Goal: Find contact information: Find contact information

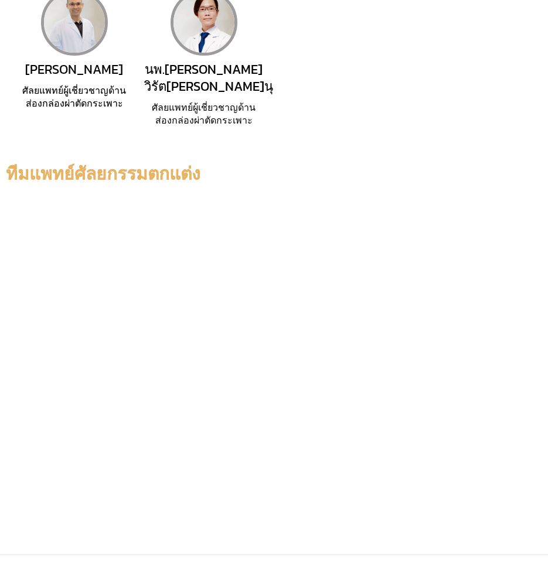
scroll to position [427, 0]
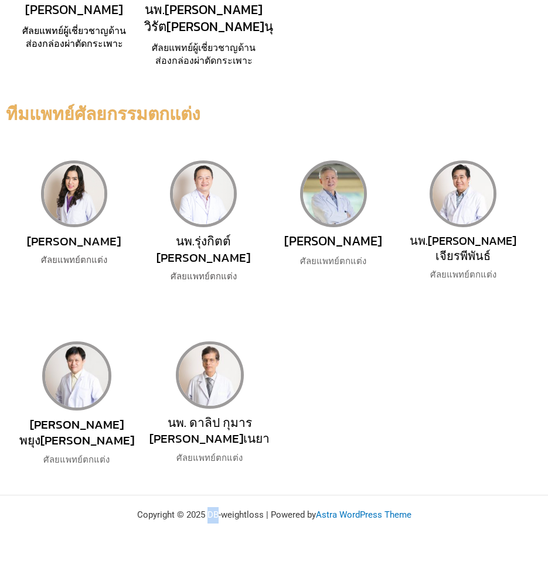
drag, startPoint x: 207, startPoint y: 511, endPoint x: 216, endPoint y: 510, distance: 8.3
click at [216, 510] on p "Copyright © 2025 DB-weightloss | Powered by Astra WordPress Theme" at bounding box center [274, 515] width 548 height 16
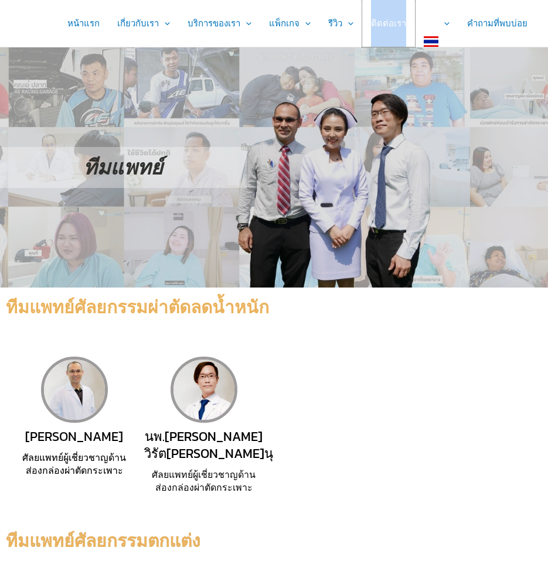
scroll to position [396, 0]
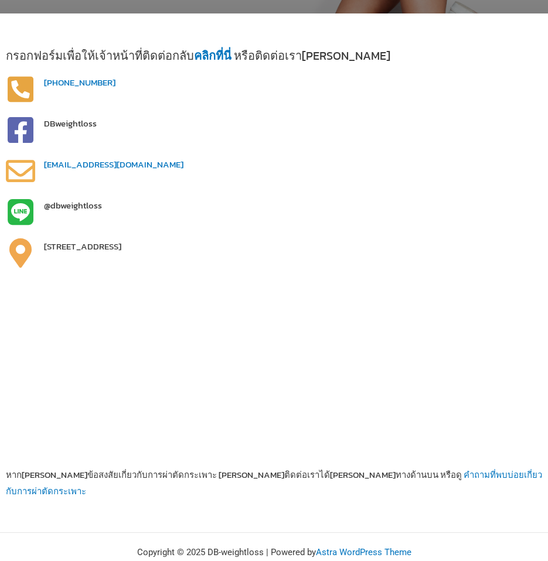
scroll to position [387, 0]
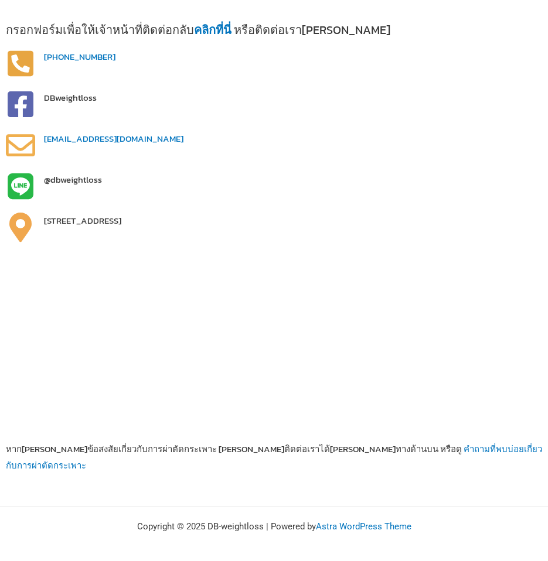
click at [213, 519] on p "Copyright © 2025 DB-weightloss | Powered by Astra WordPress Theme" at bounding box center [274, 527] width 548 height 16
click at [208, 519] on p "Copyright © 2025 DB-weightloss | Powered by Astra WordPress Theme" at bounding box center [274, 527] width 548 height 16
drag, startPoint x: 207, startPoint y: 510, endPoint x: 215, endPoint y: 510, distance: 8.2
click at [215, 519] on p "Copyright © 2025 DB-weightloss | Powered by Astra WordPress Theme" at bounding box center [274, 527] width 548 height 16
copy p "DB"
